Goal: Navigation & Orientation: Find specific page/section

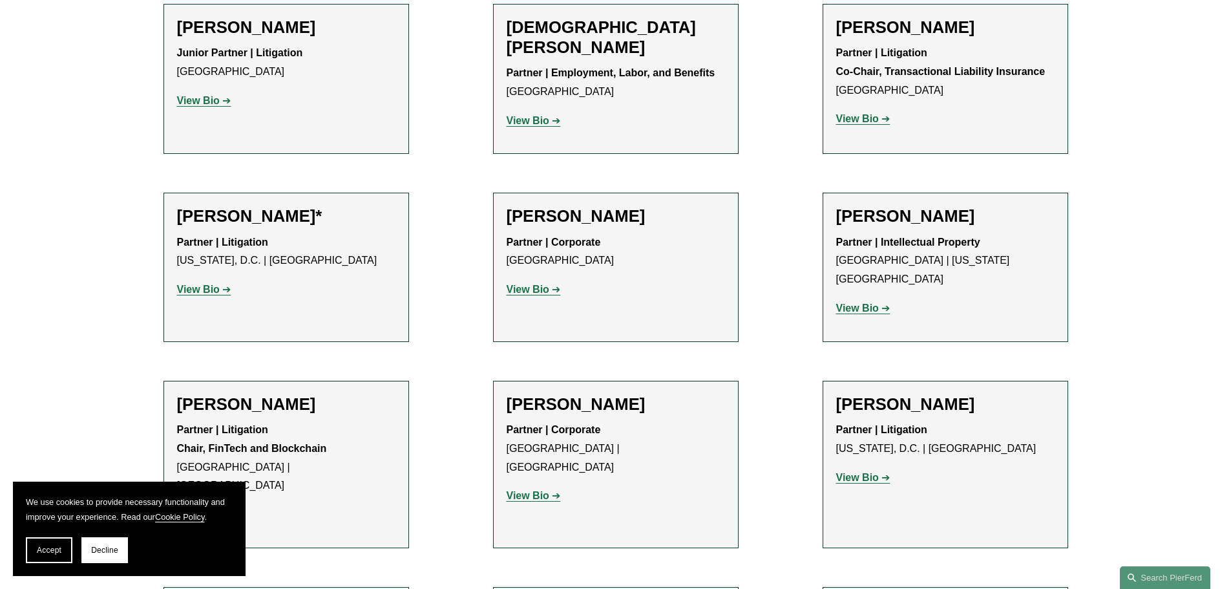
scroll to position [711, 0]
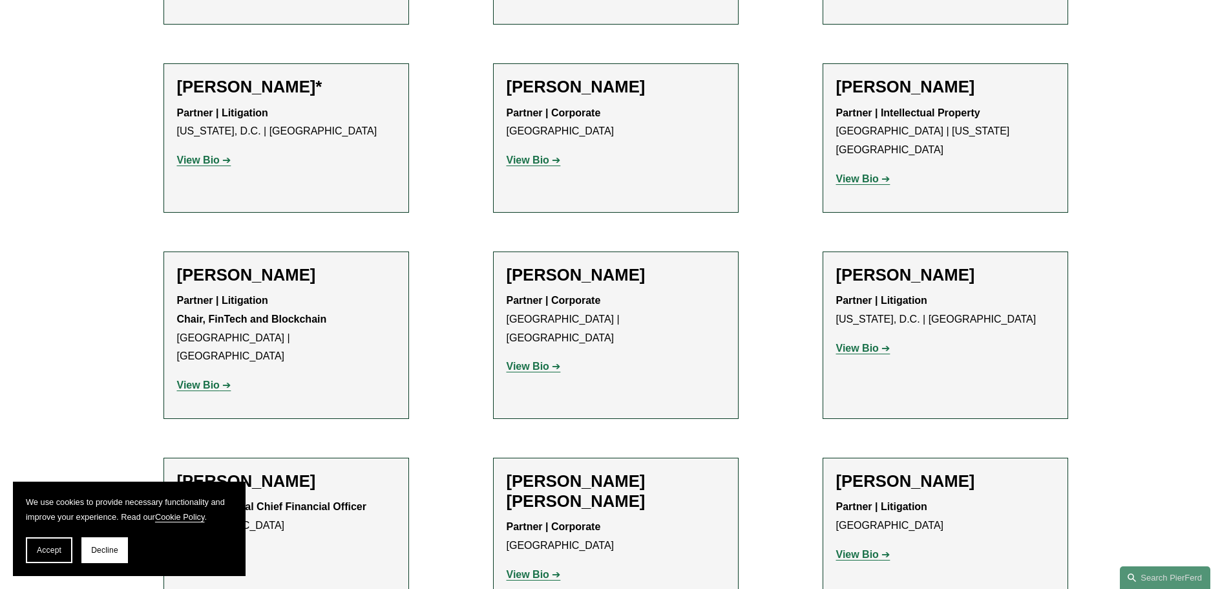
click at [855, 343] on strong "View Bio" at bounding box center [857, 348] width 43 height 11
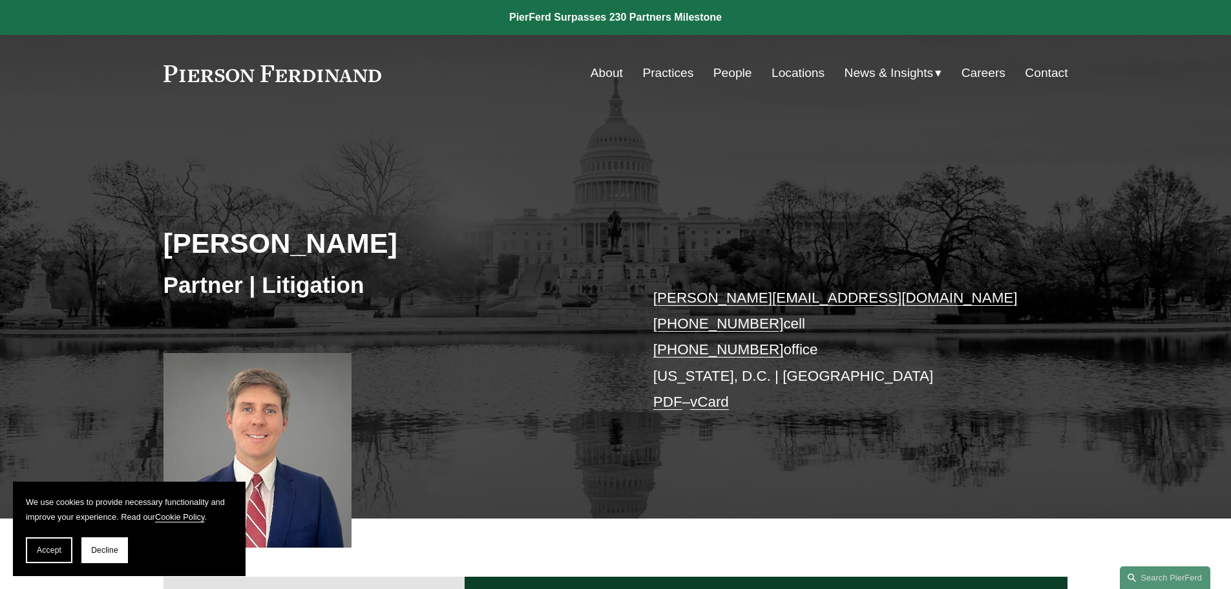
click at [728, 74] on link "People" at bounding box center [733, 73] width 39 height 25
